Goal: Information Seeking & Learning: Learn about a topic

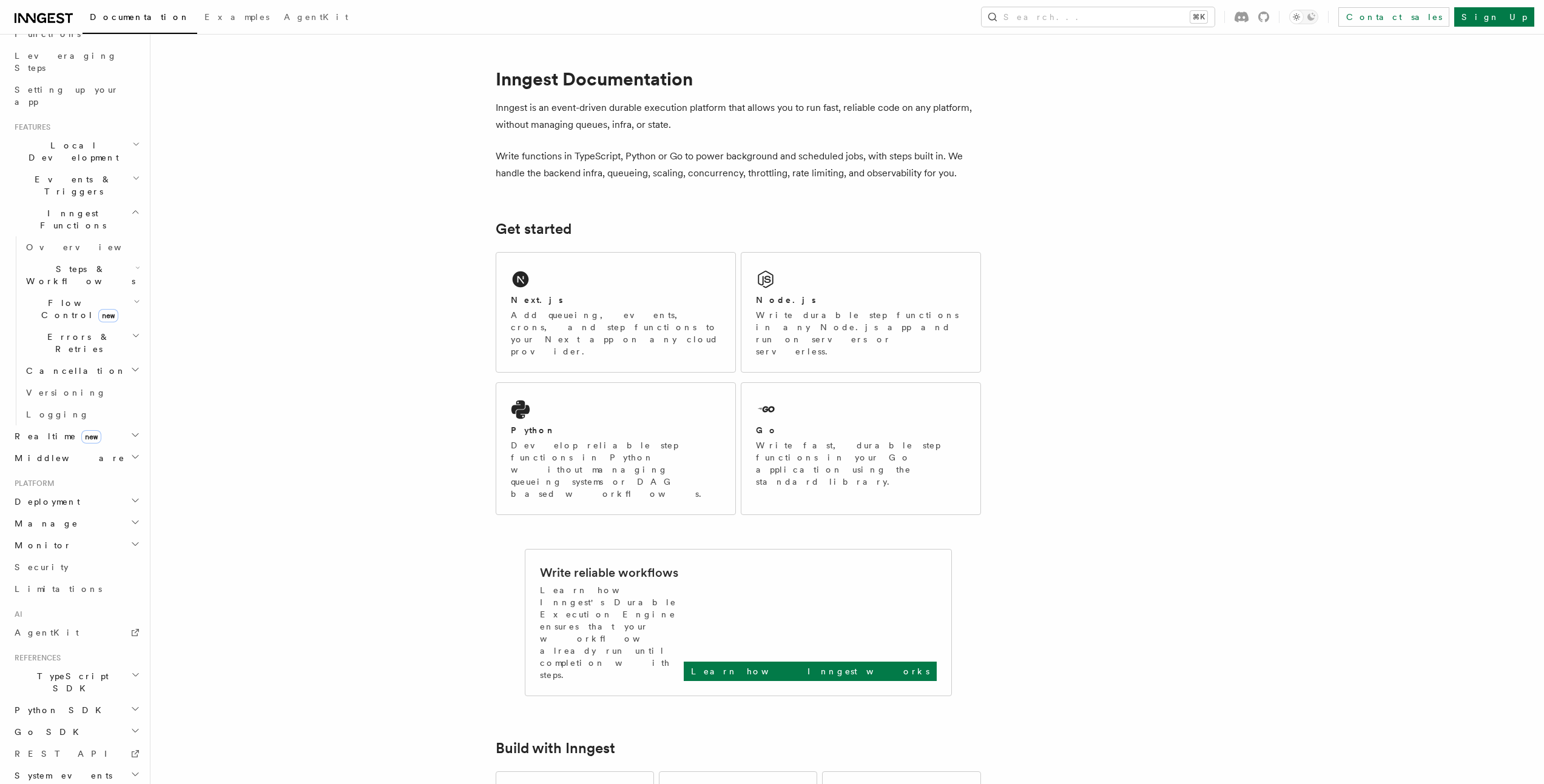
drag, startPoint x: 122, startPoint y: 673, endPoint x: 125, endPoint y: 657, distance: 16.3
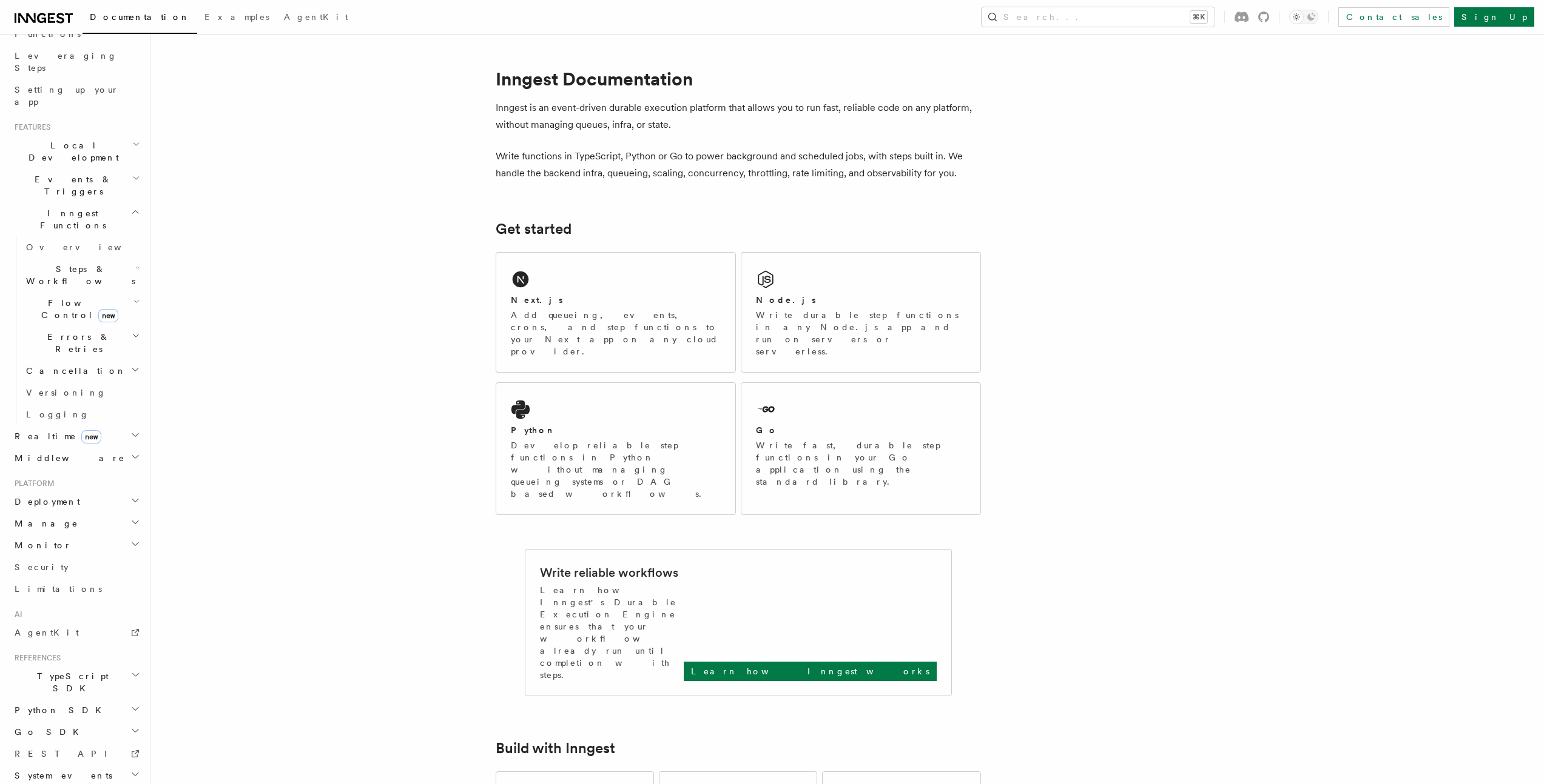
click at [132, 784] on icon "button" at bounding box center [136, 797] width 8 height 10
click at [128, 765] on h2 "System events" at bounding box center [76, 776] width 133 height 22
click at [95, 666] on h2 "TypeScript SDK" at bounding box center [76, 683] width 133 height 33
click at [131, 485] on h2 "Monitor" at bounding box center [76, 495] width 133 height 22
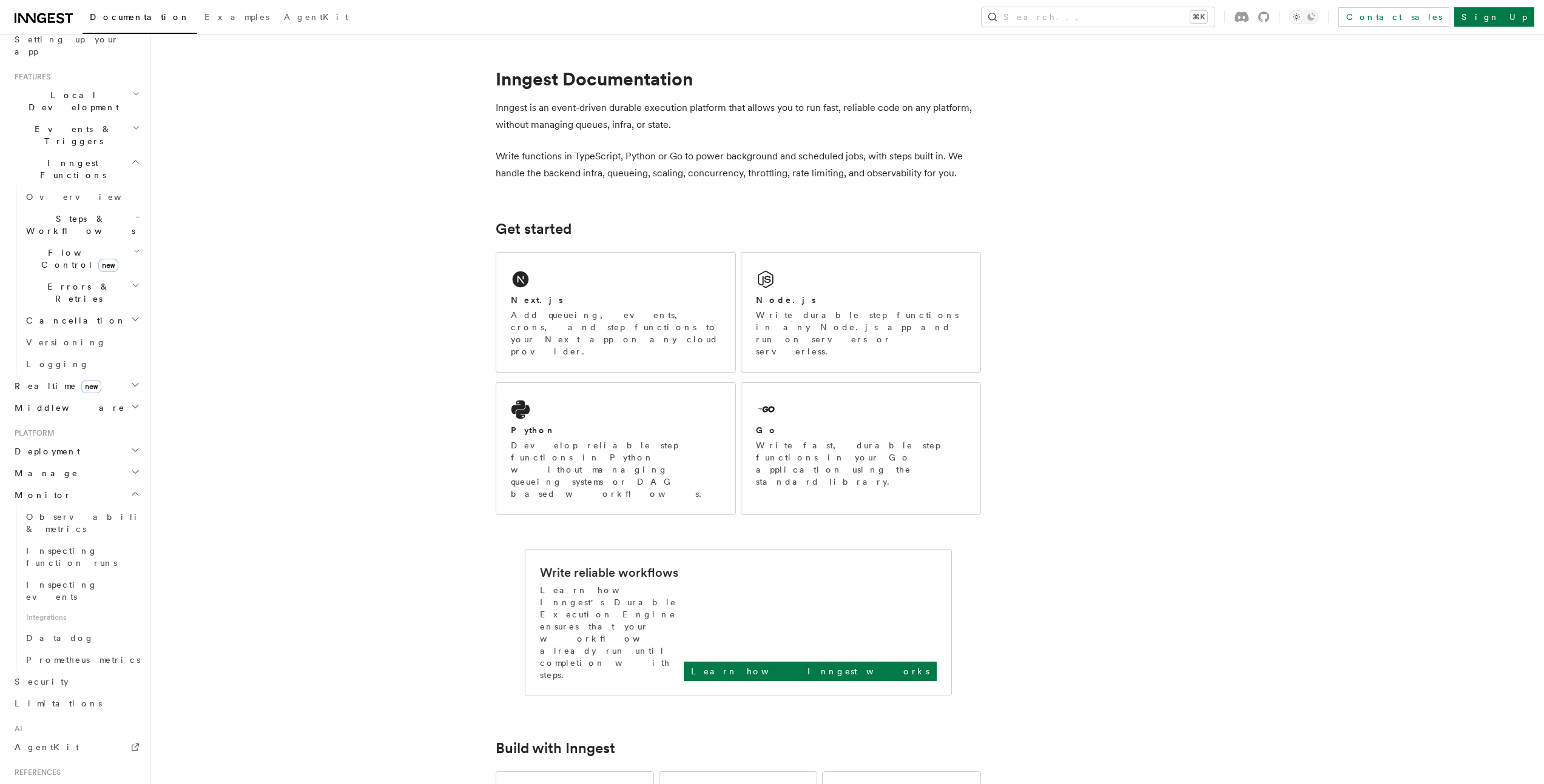
click at [130, 468] on icon "button" at bounding box center [135, 473] width 10 height 10
click at [63, 490] on span "Environments" at bounding box center [78, 495] width 104 height 10
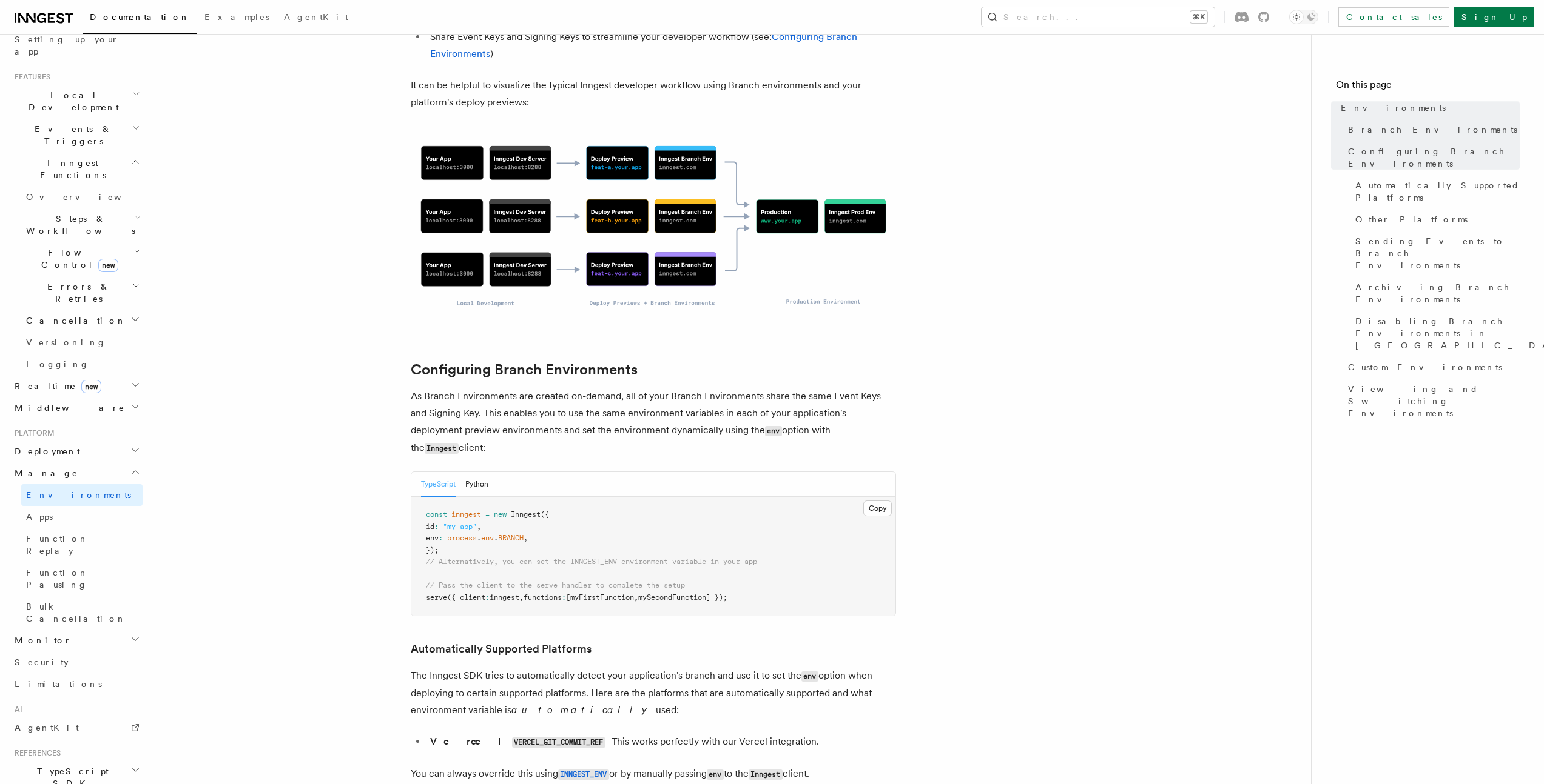
click at [369, 354] on article "Platform Manage Environments Inngest accounts all have multiple environments th…" at bounding box center [730, 690] width 1121 height 3038
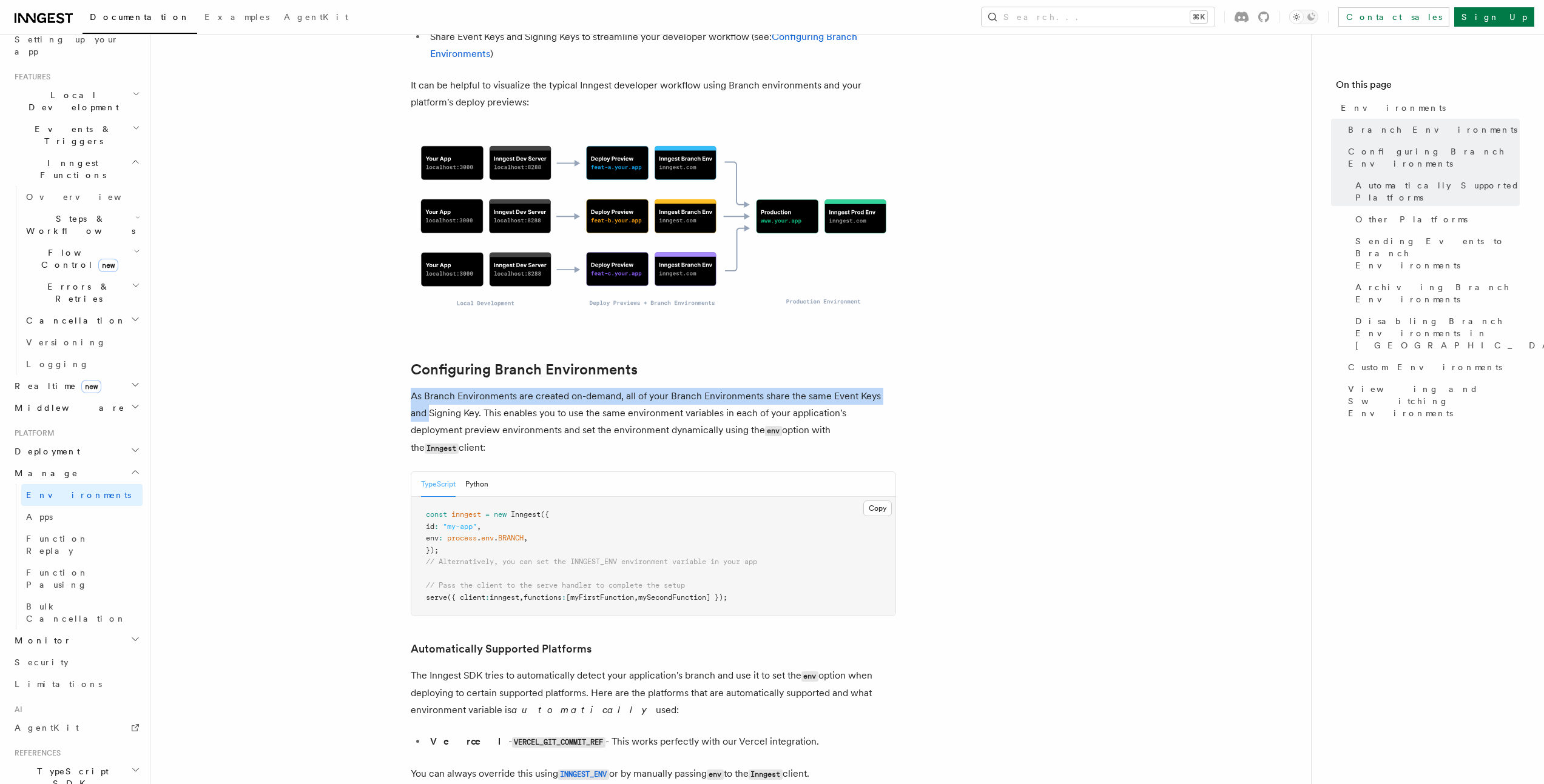
scroll to position [1279, 0]
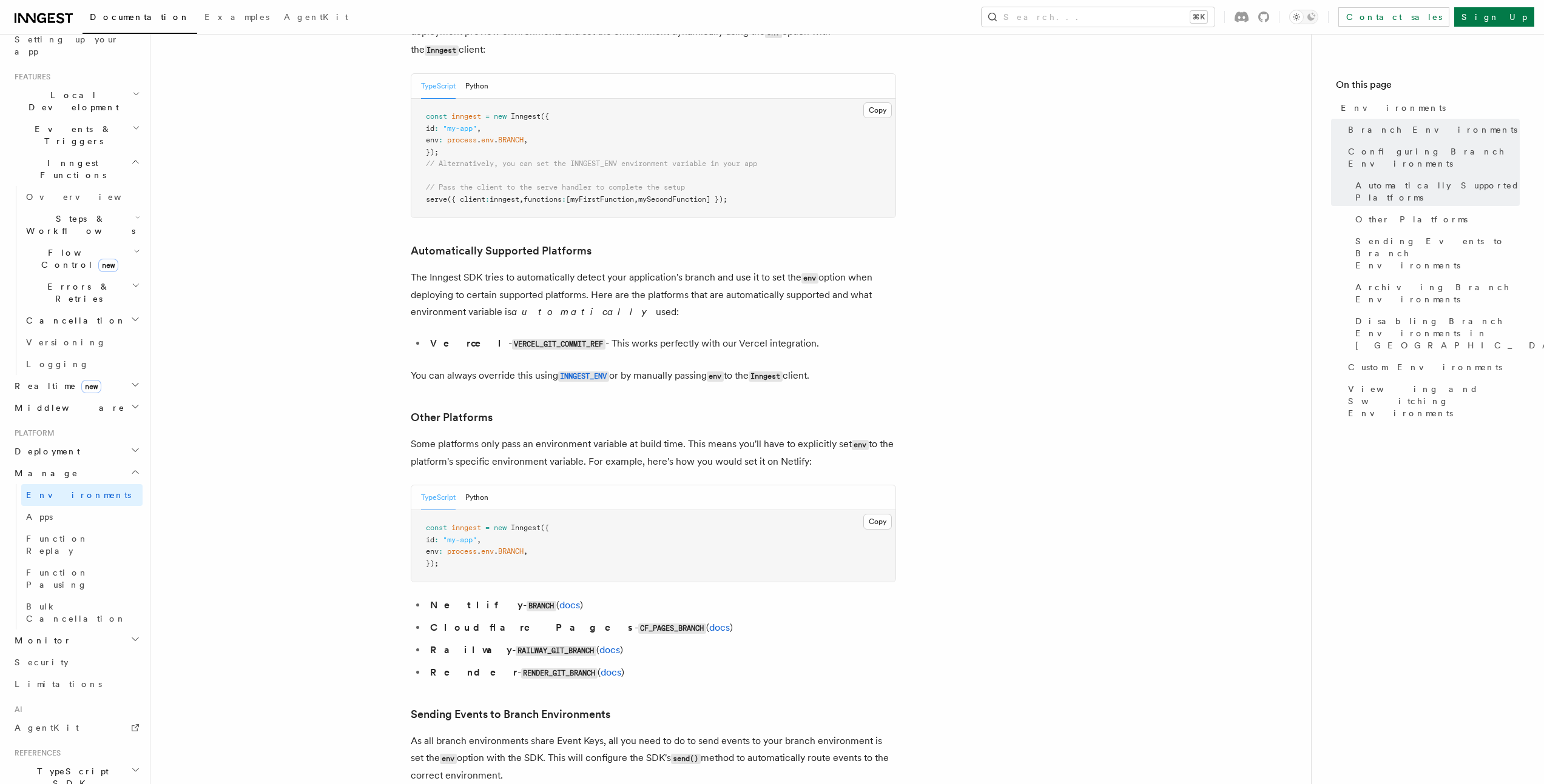
click at [370, 354] on article "Platform Manage Environments Inngest accounts all have multiple environments th…" at bounding box center [730, 293] width 1121 height 3038
click at [377, 351] on article "Platform Manage Environments Inngest accounts all have multiple environments th…" at bounding box center [730, 495] width 1121 height 3444
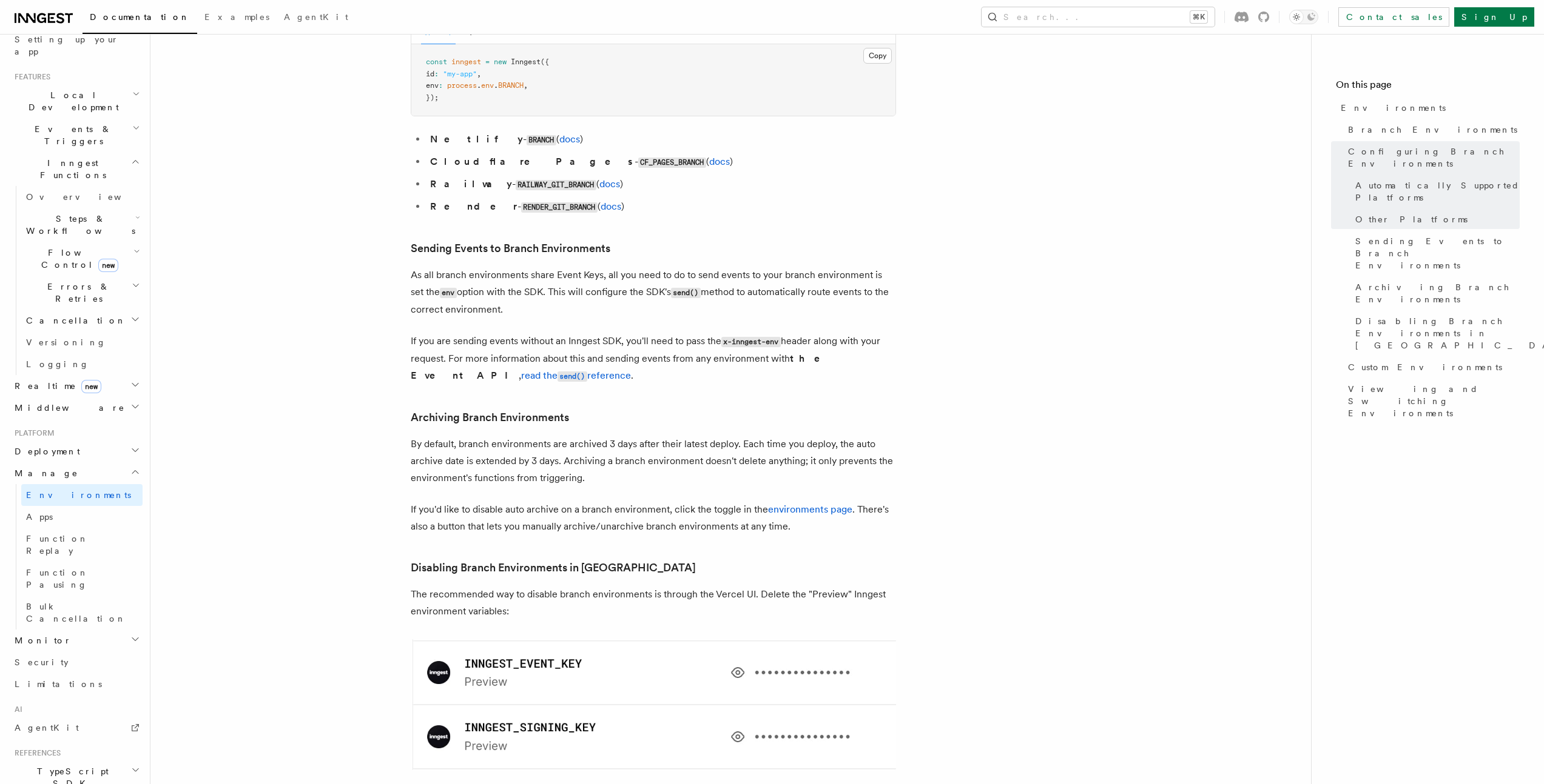
click at [382, 346] on article "Platform Manage Environments Inngest accounts all have multiple environments th…" at bounding box center [730, 29] width 1121 height 3444
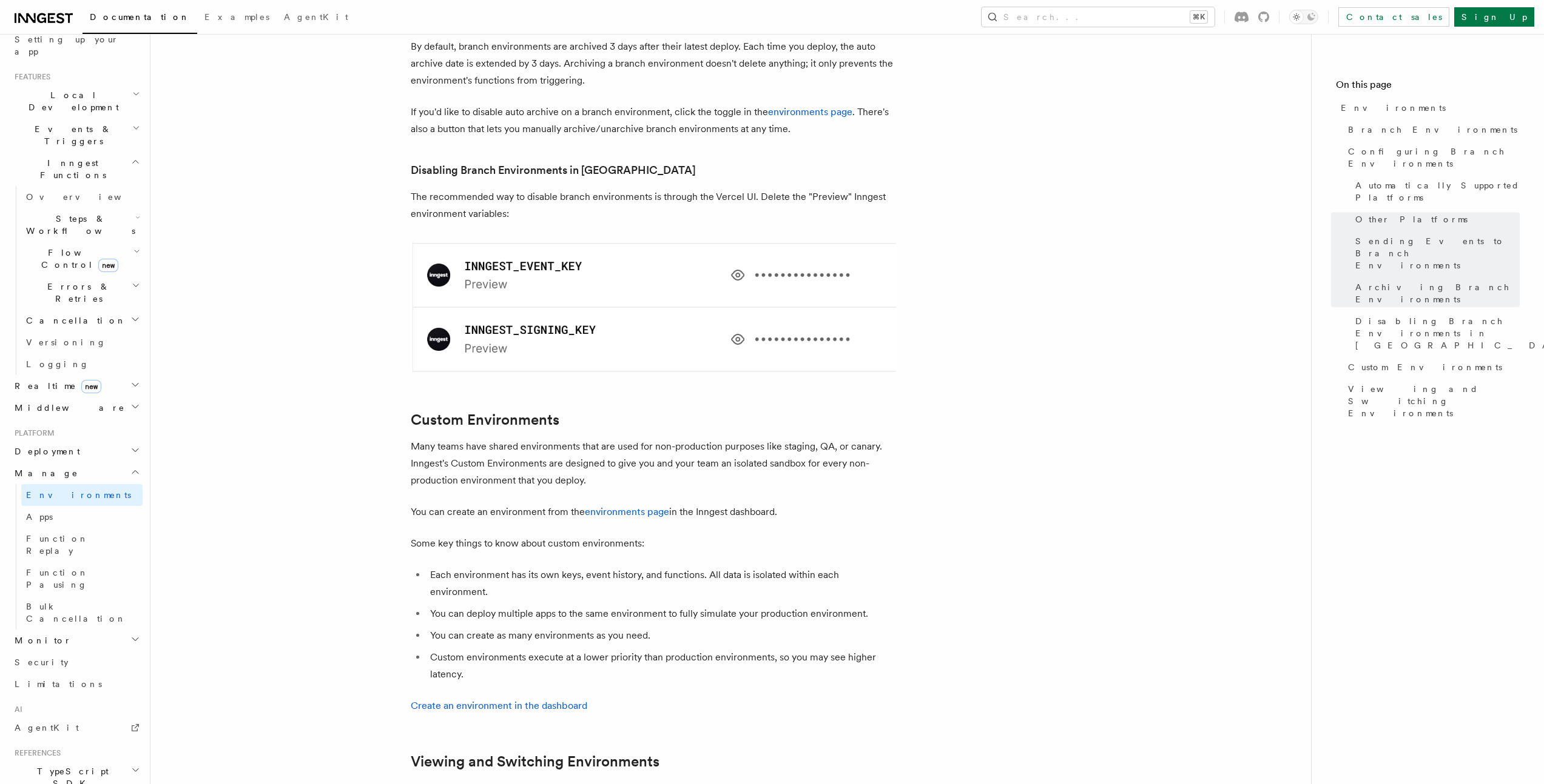
drag, startPoint x: 361, startPoint y: 345, endPoint x: 371, endPoint y: 340, distance: 11.2
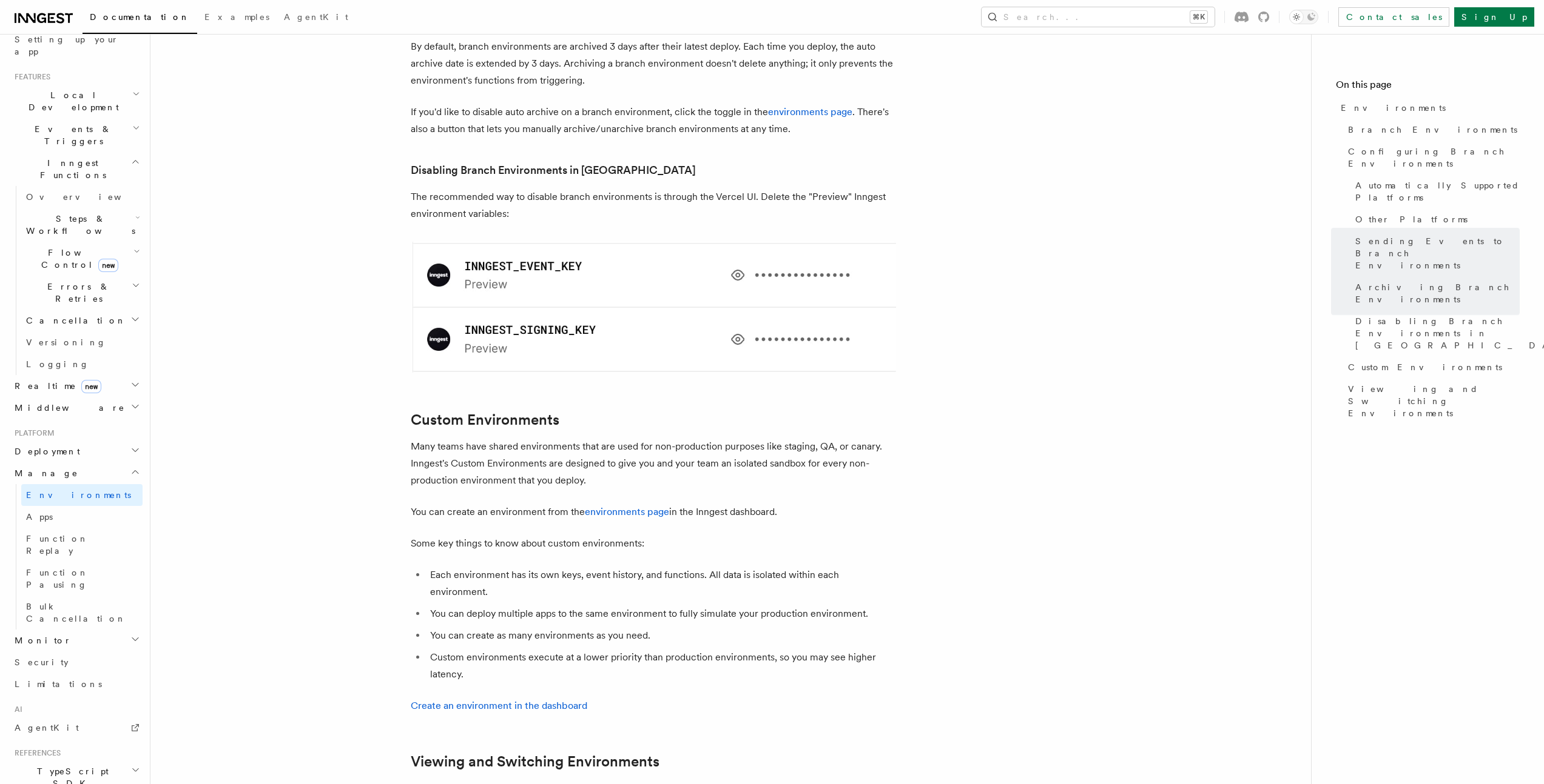
click at [504, 242] on img at bounding box center [653, 307] width 485 height 131
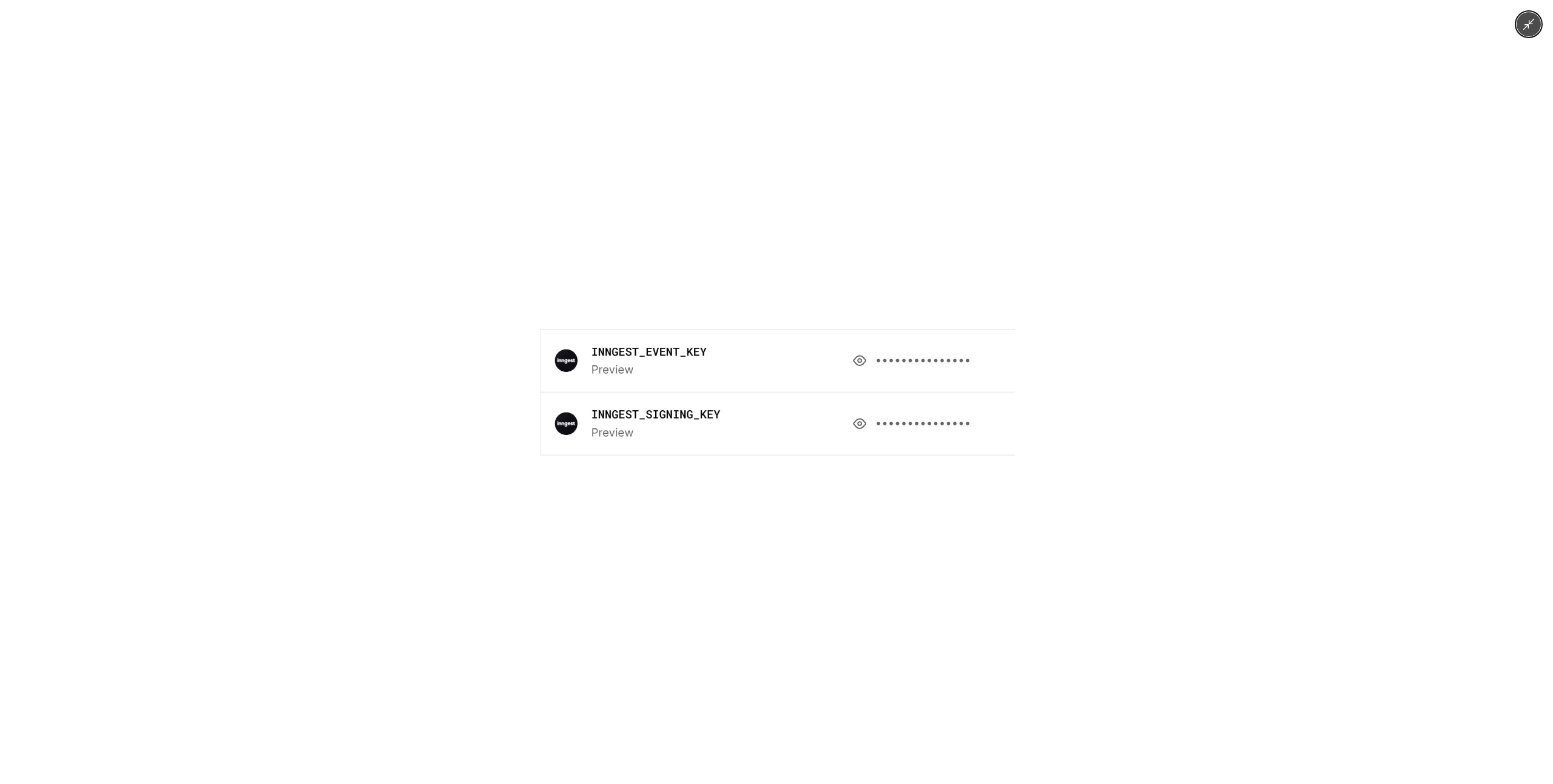
click at [393, 272] on div at bounding box center [776, 392] width 1553 height 784
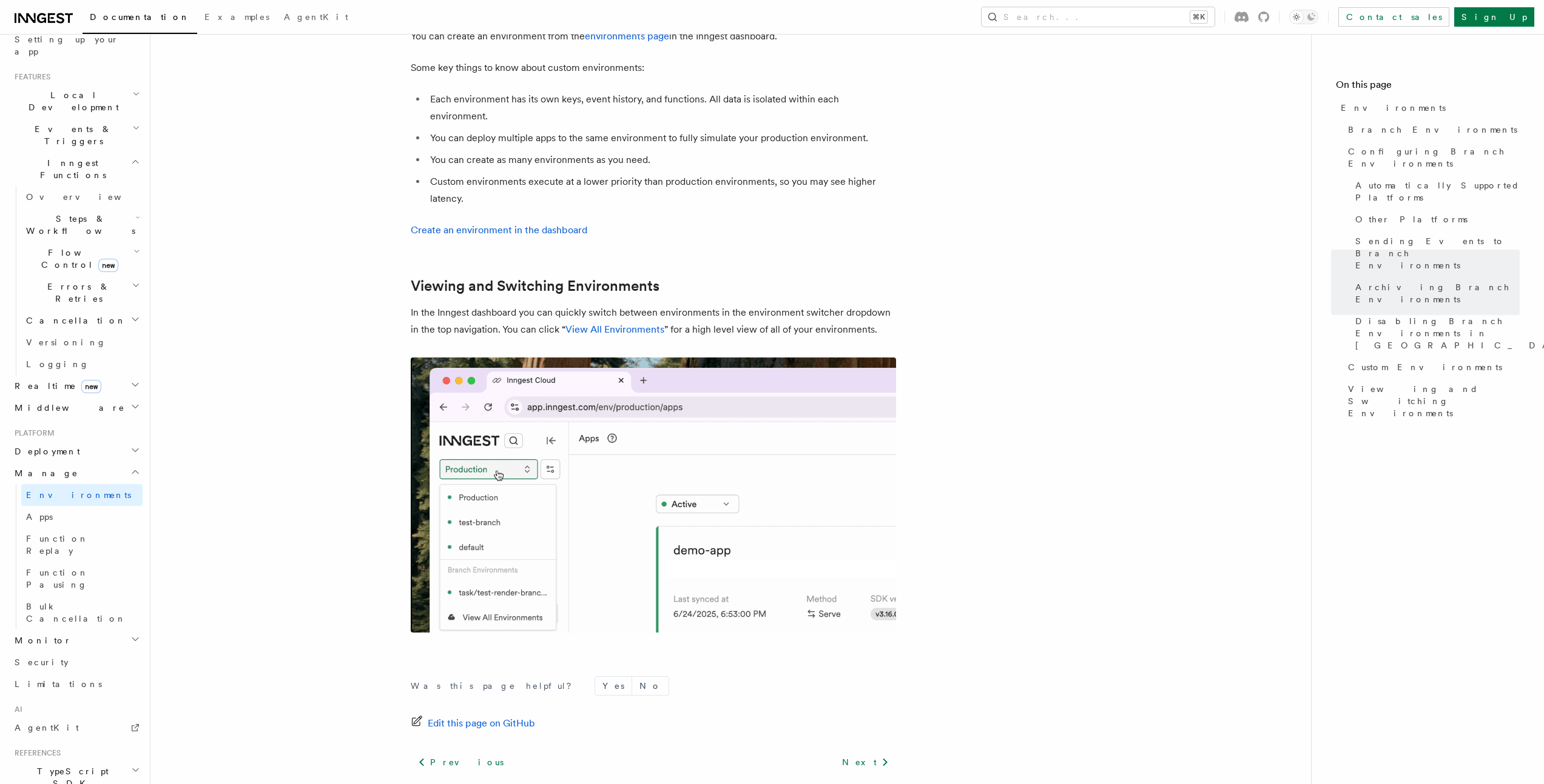
scroll to position [2632, 0]
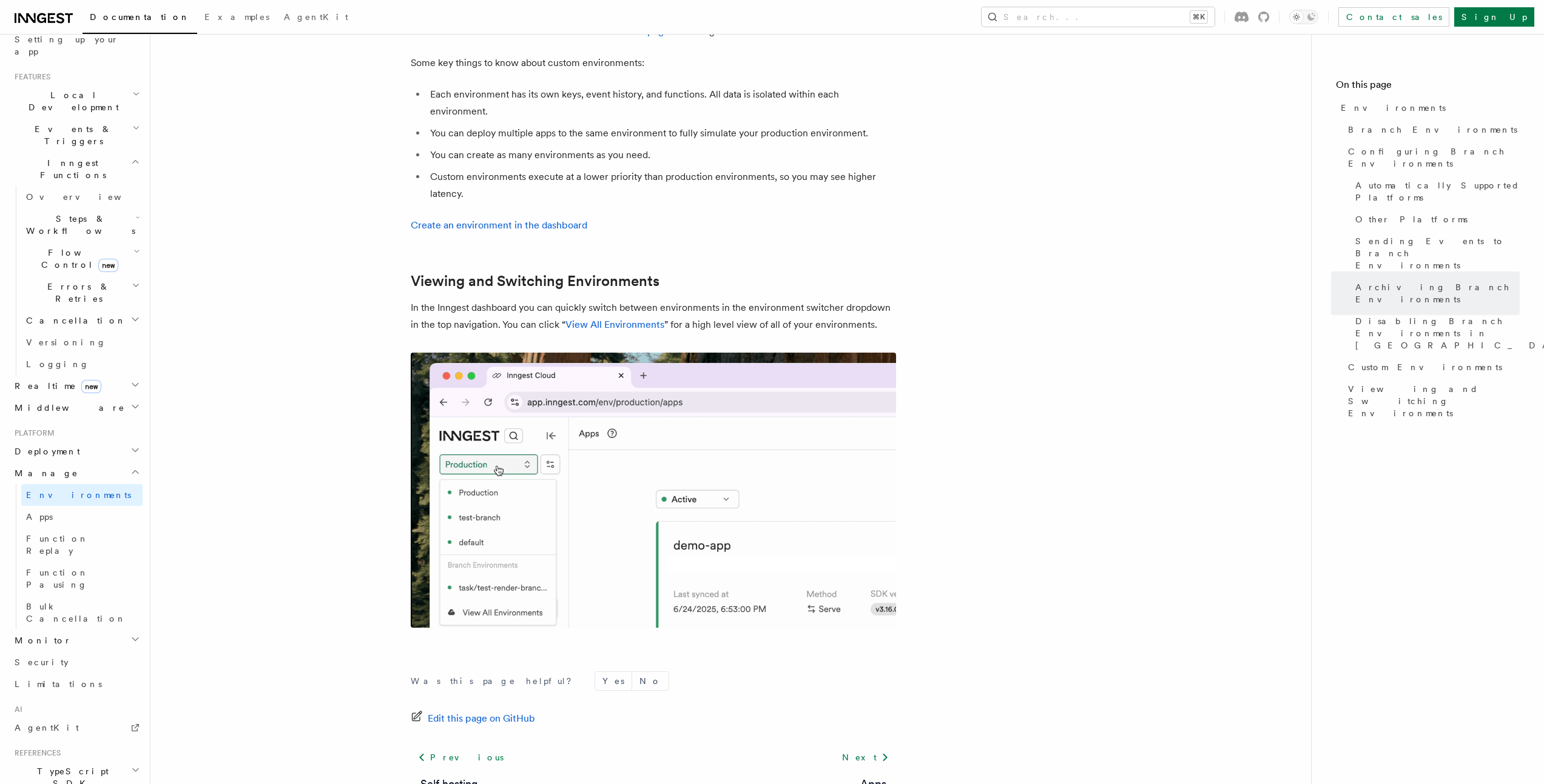
scroll to position [2229, 0]
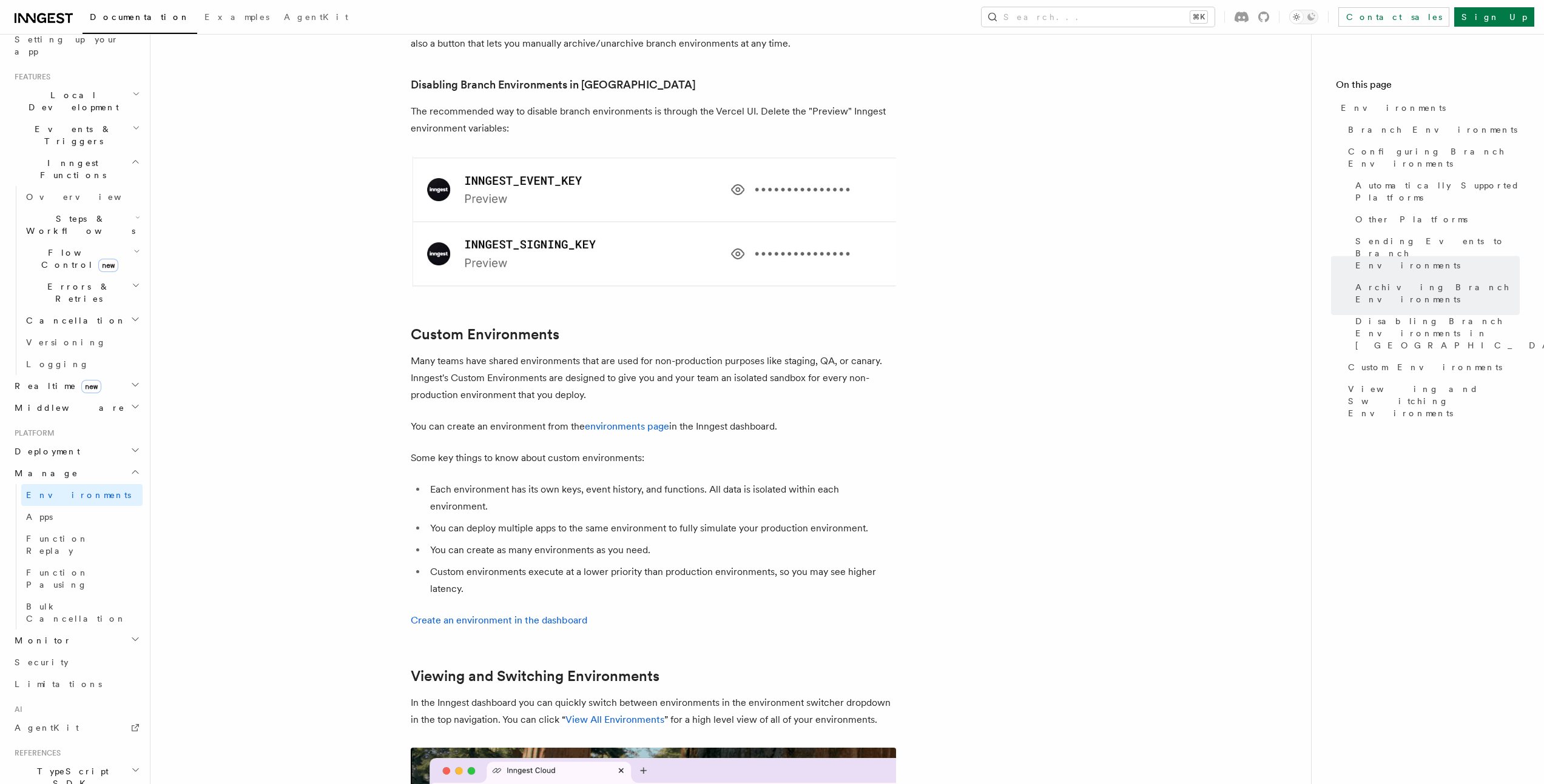
click at [91, 506] on link "Apps" at bounding box center [82, 517] width 121 height 22
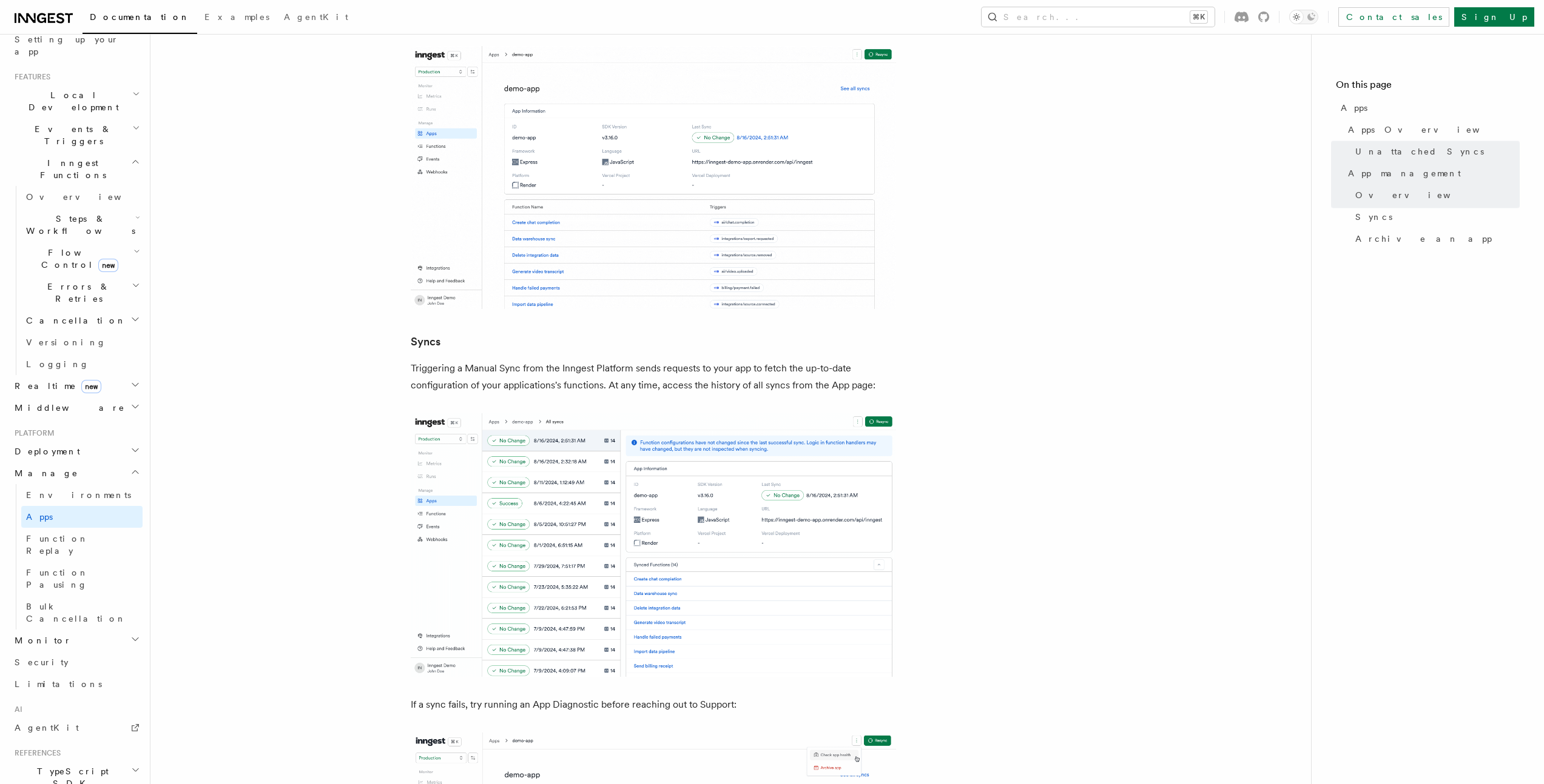
click at [368, 359] on article "Platform Manage Apps Inngest enables you to manage your Inngest Functions deplo…" at bounding box center [730, 737] width 1121 height 3872
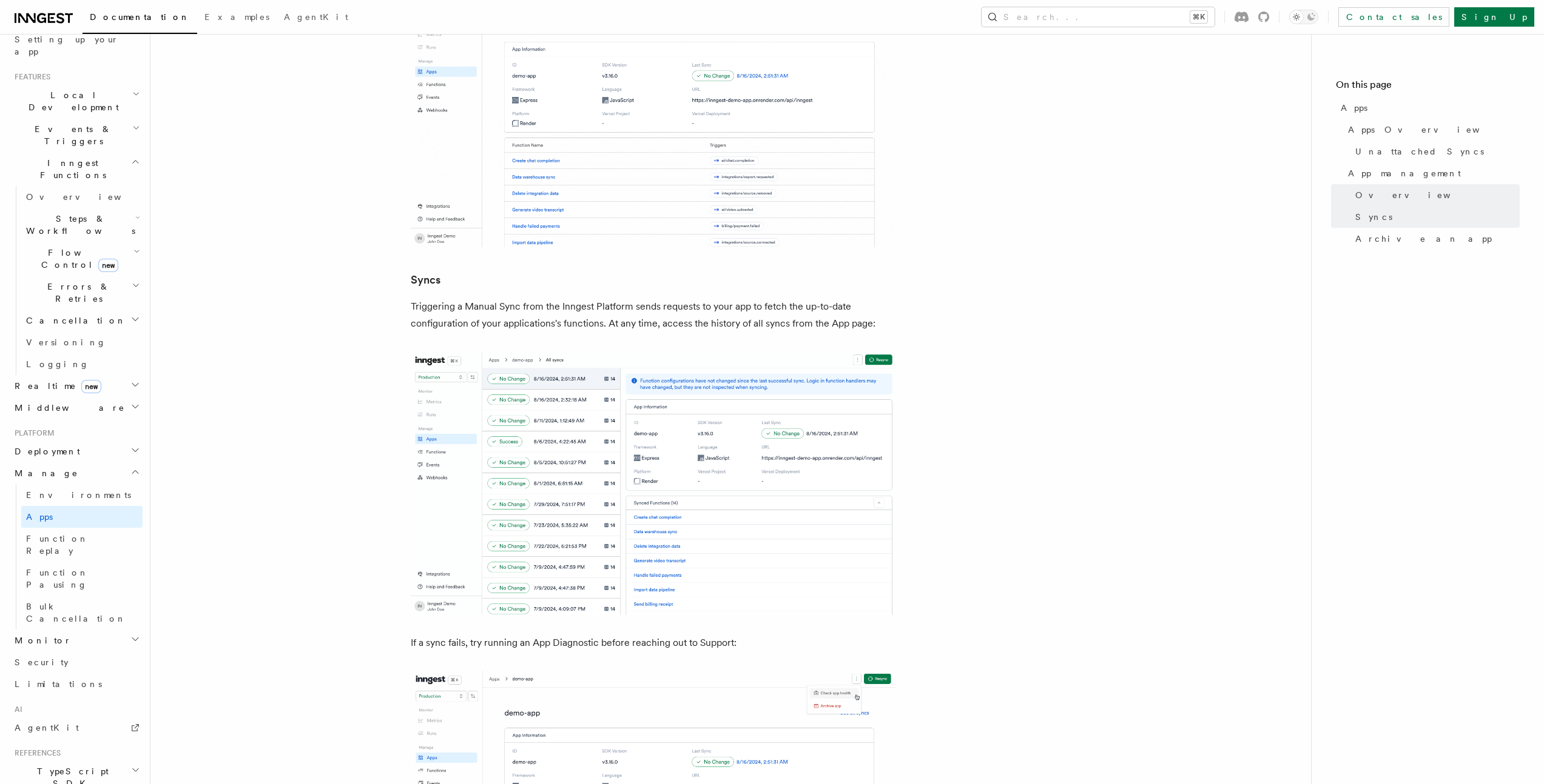
click at [330, 369] on article "Platform Manage Apps Inngest enables you to manage your Inngest Functions deplo…" at bounding box center [730, 675] width 1121 height 3872
click at [95, 528] on link "Function Replay" at bounding box center [82, 545] width 121 height 33
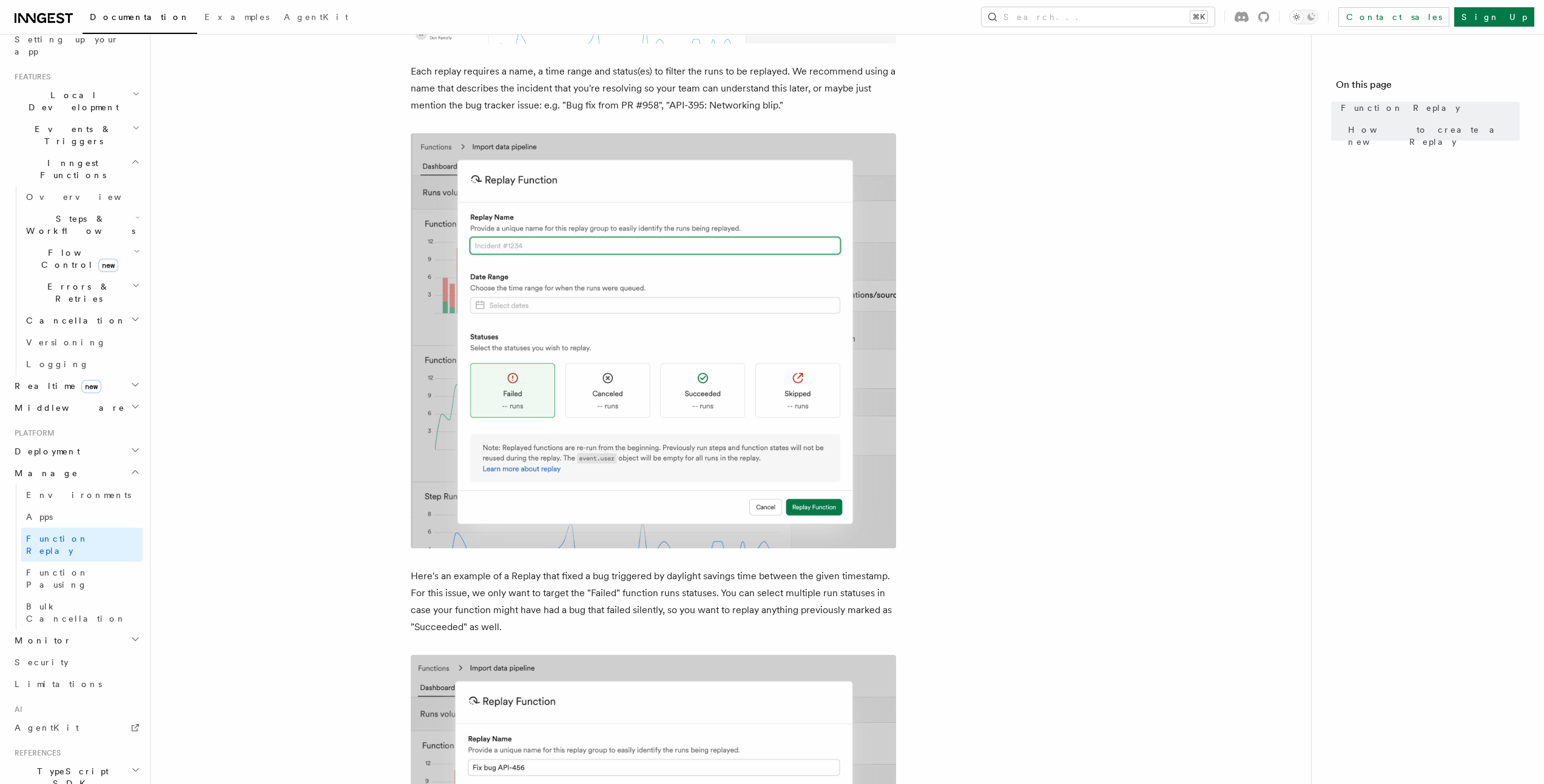
click at [317, 388] on article "Platform Manage Function Replay Functions will fail. It's unavoidable. When the…" at bounding box center [730, 492] width 1121 height 2515
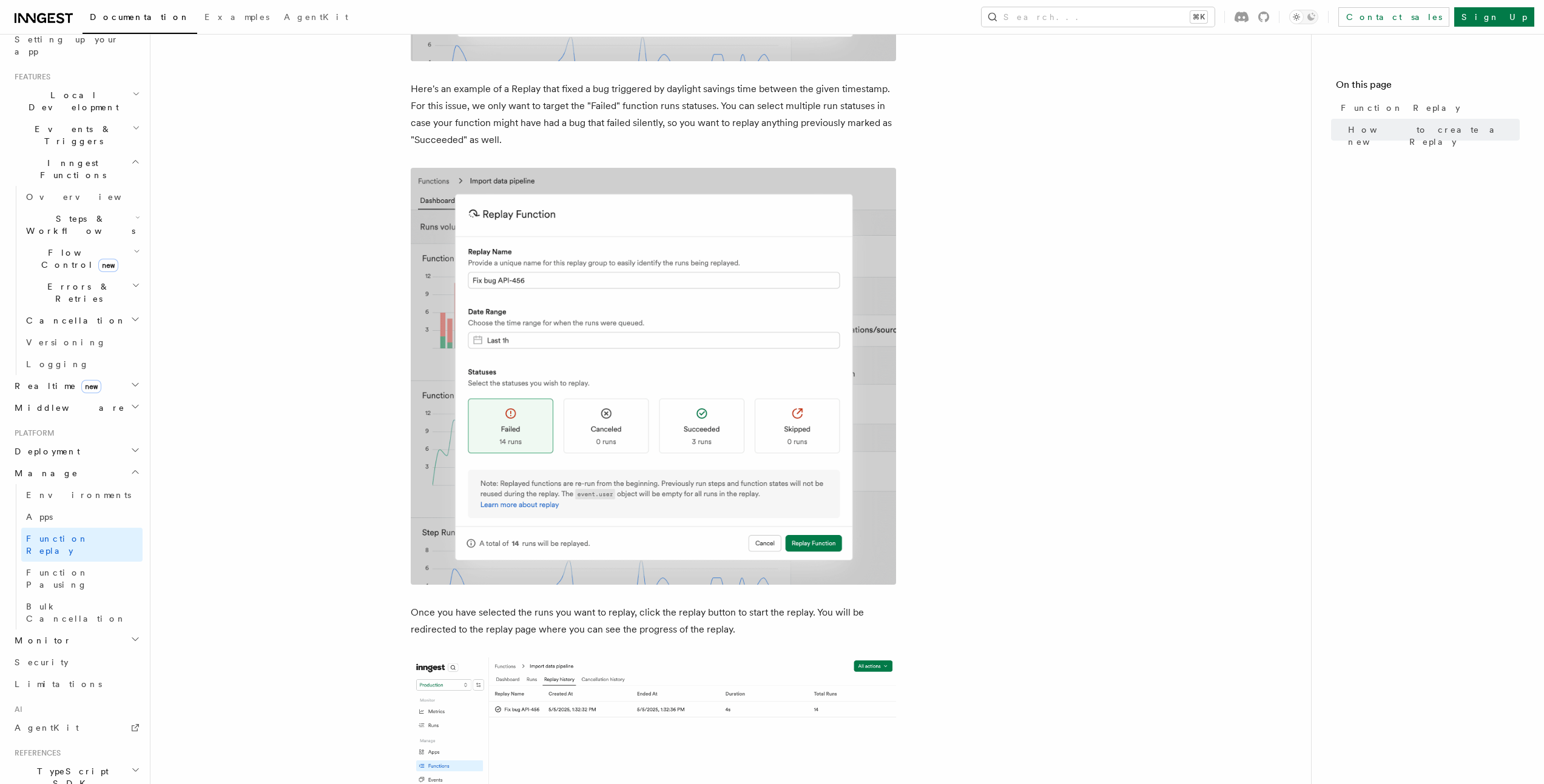
click at [359, 374] on article "Platform Manage Function Replay Functions will fail. It's unavoidable. When the…" at bounding box center [730, 6] width 1121 height 2515
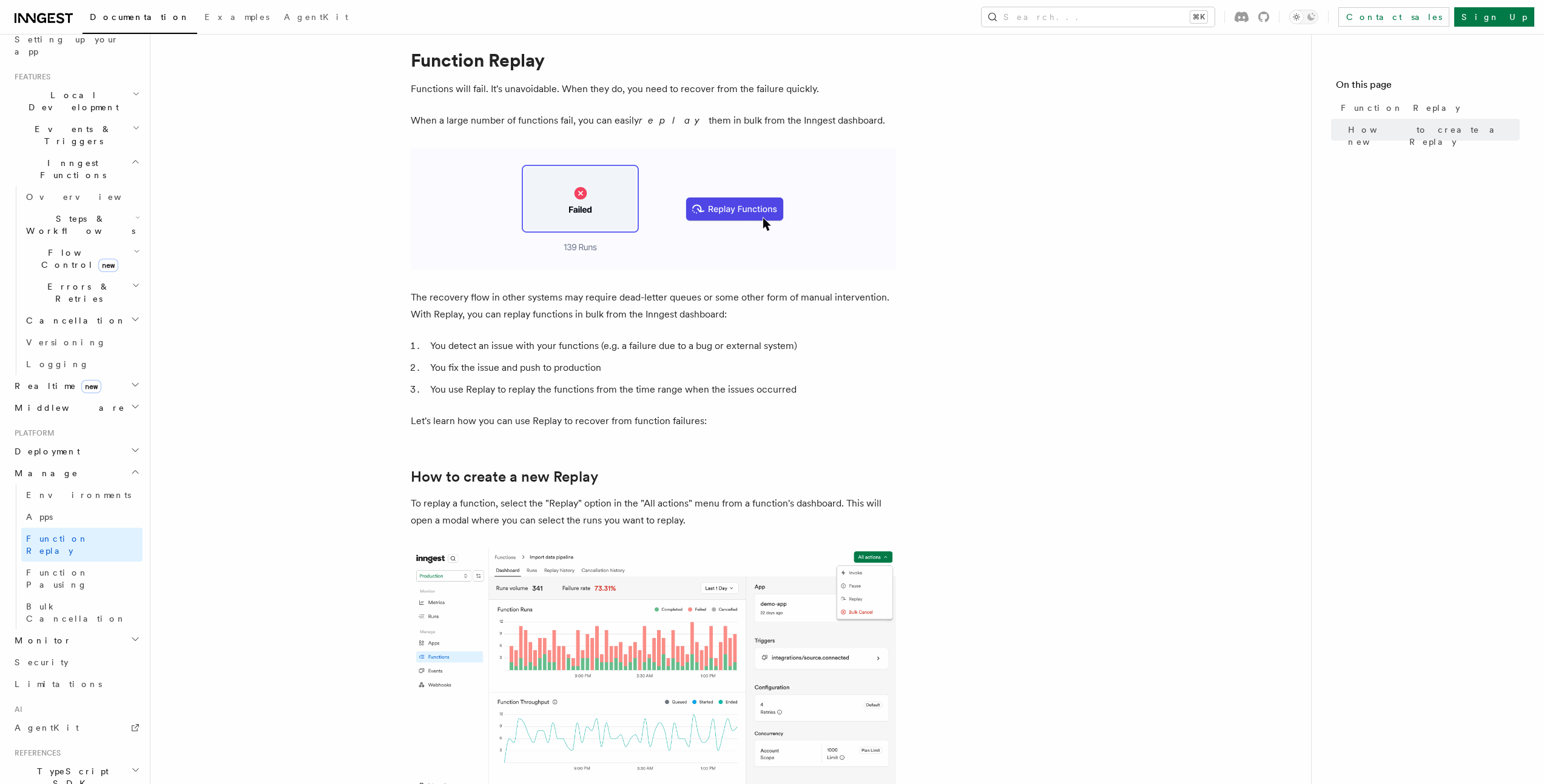
scroll to position [0, 0]
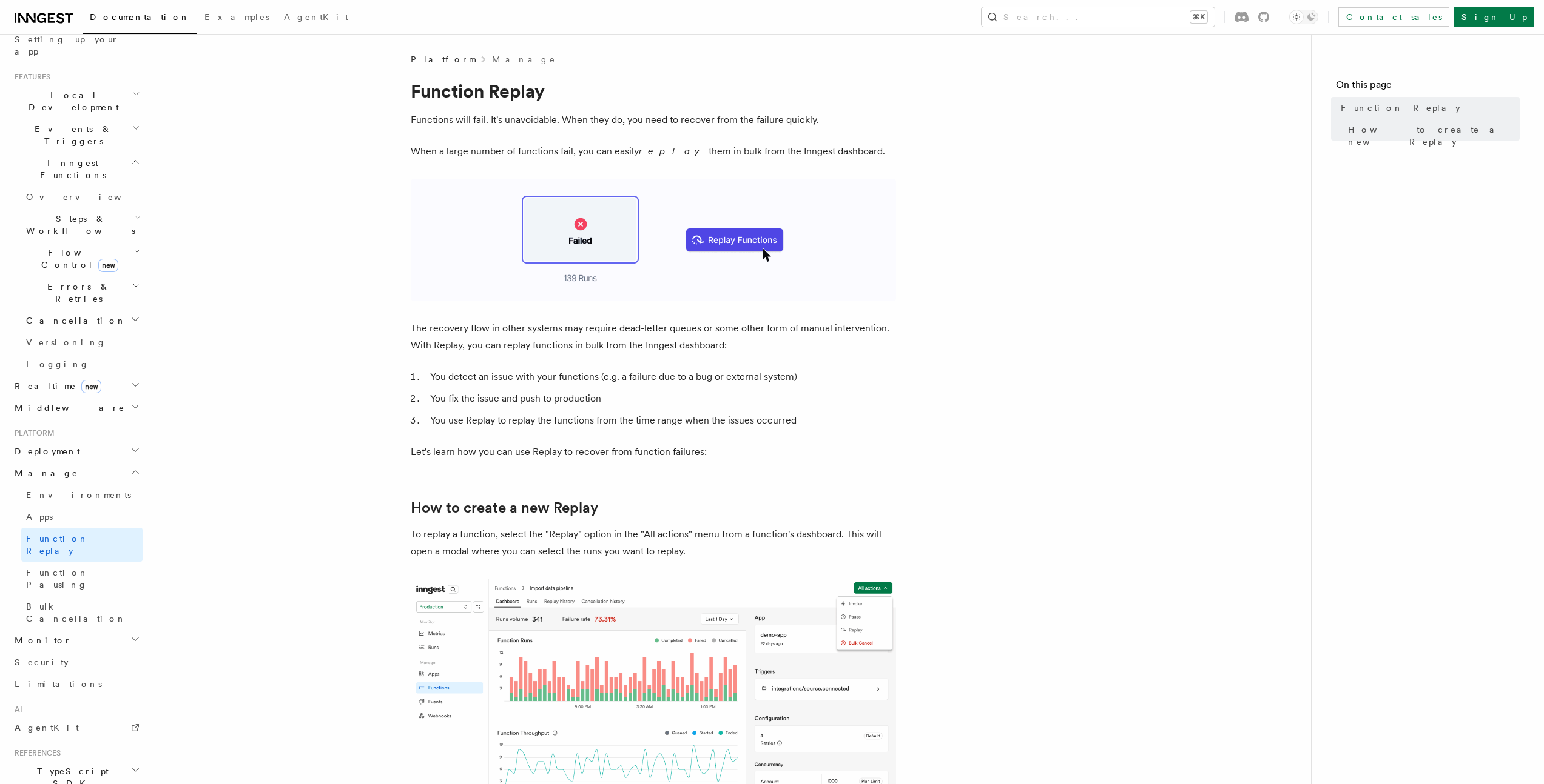
click at [132, 281] on icon "button" at bounding box center [136, 286] width 9 height 10
click at [133, 247] on icon "button" at bounding box center [136, 252] width 7 height 10
click at [135, 213] on icon "button" at bounding box center [137, 218] width 5 height 10
click at [1512, 19] on link "Sign Up" at bounding box center [1493, 17] width 80 height 20
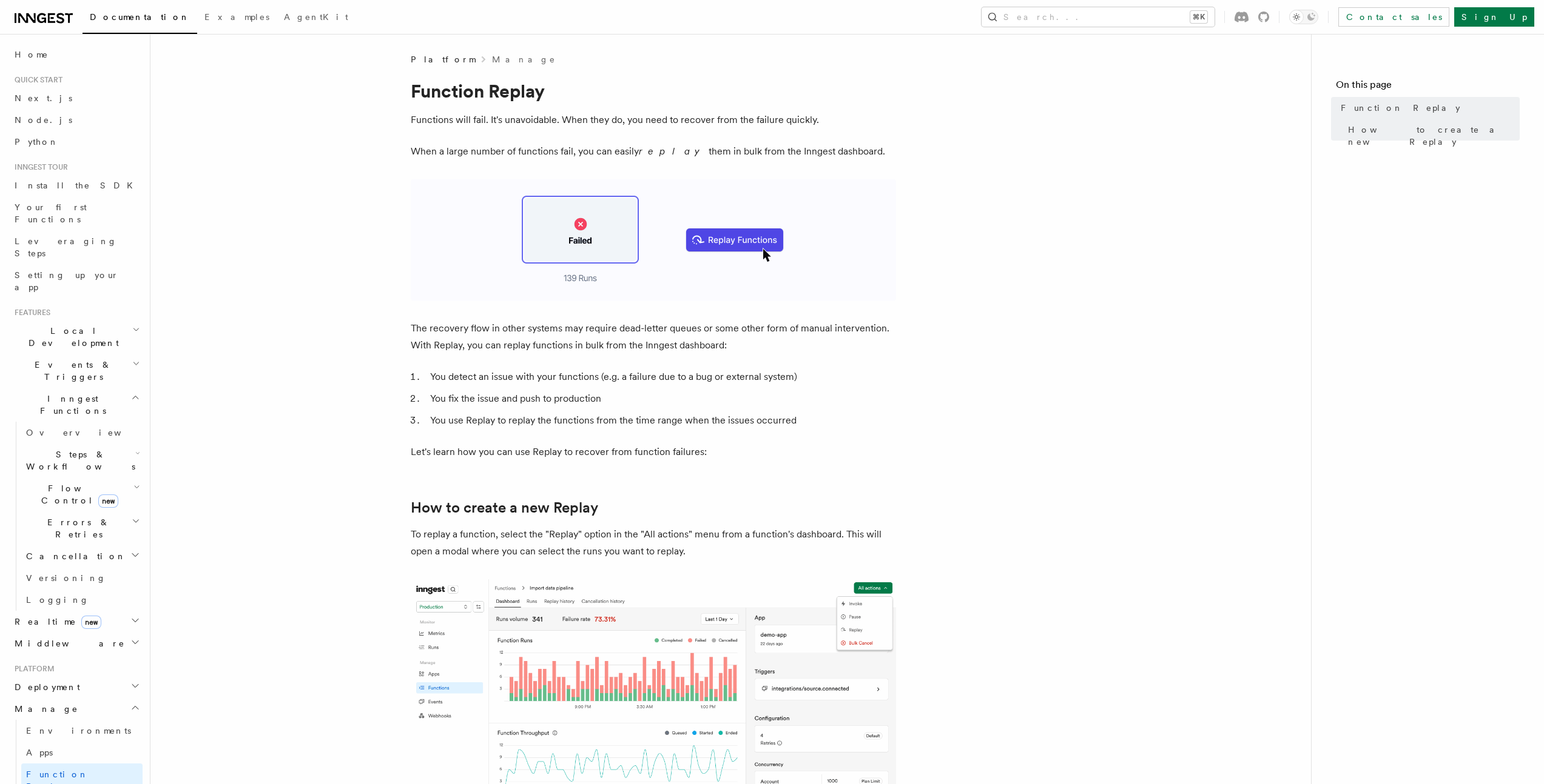
click at [54, 20] on icon at bounding box center [43, 18] width 58 height 15
